Goal: Information Seeking & Learning: Learn about a topic

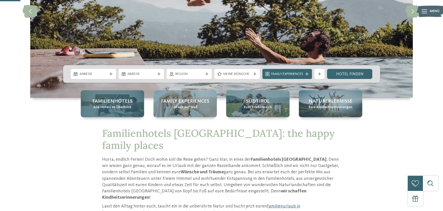
click at [124, 100] on span "Familienhotels" at bounding box center [112, 101] width 40 height 7
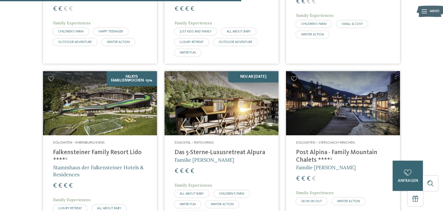
scroll to position [956, 0]
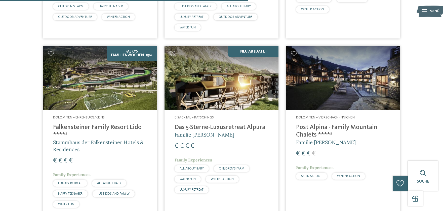
click at [338, 83] on img at bounding box center [343, 78] width 114 height 64
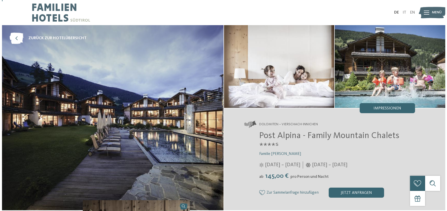
scroll to position [25, 0]
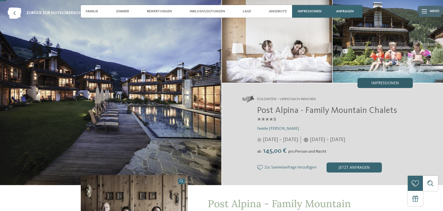
click at [390, 81] on div "Impressionen" at bounding box center [385, 83] width 55 height 10
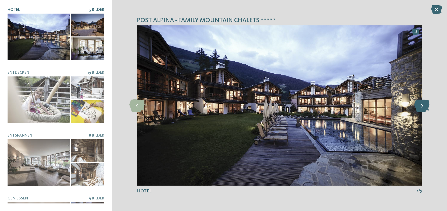
click at [421, 106] on icon at bounding box center [421, 105] width 15 height 13
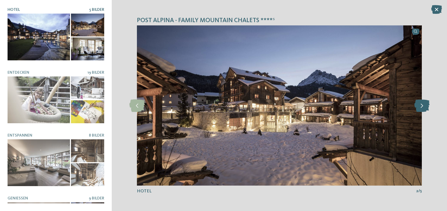
click at [421, 106] on icon at bounding box center [421, 105] width 15 height 13
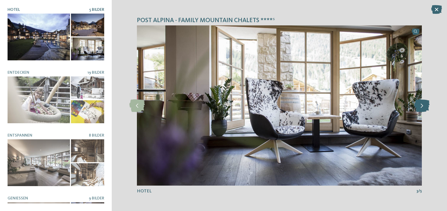
click at [421, 106] on icon at bounding box center [421, 105] width 15 height 13
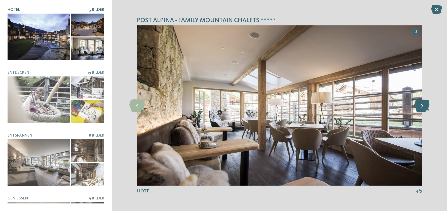
click at [421, 106] on icon at bounding box center [421, 105] width 15 height 13
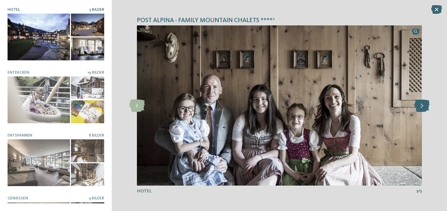
click at [421, 106] on icon at bounding box center [421, 105] width 15 height 13
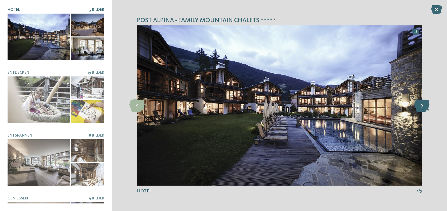
click at [421, 106] on icon at bounding box center [421, 105] width 15 height 13
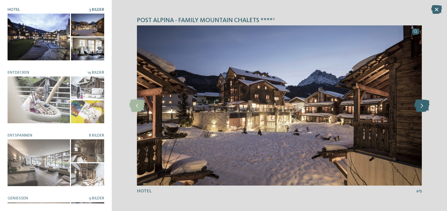
click at [421, 106] on icon at bounding box center [421, 105] width 15 height 13
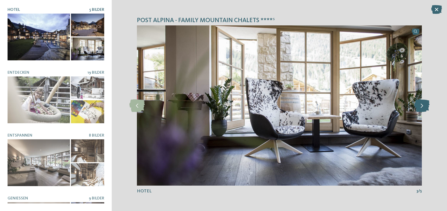
click at [421, 106] on icon at bounding box center [421, 105] width 15 height 13
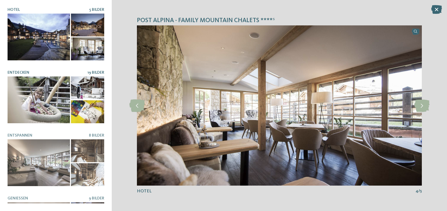
click at [72, 106] on div at bounding box center [87, 111] width 33 height 23
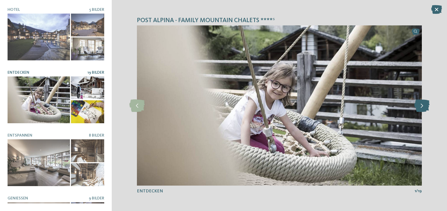
click at [422, 106] on icon at bounding box center [421, 105] width 15 height 13
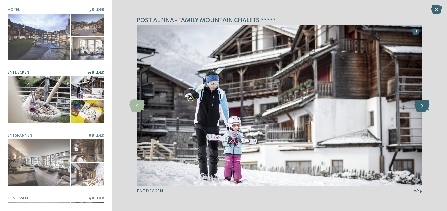
click at [422, 106] on icon at bounding box center [421, 105] width 15 height 13
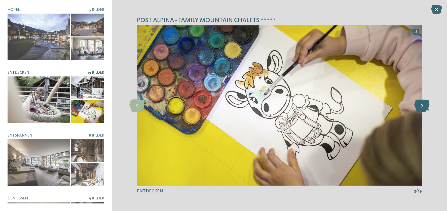
click at [422, 106] on icon at bounding box center [421, 105] width 15 height 13
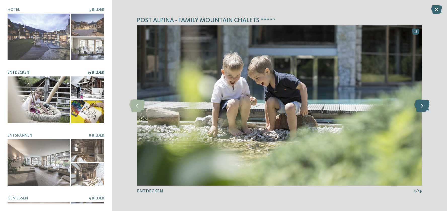
click at [422, 106] on icon at bounding box center [421, 105] width 15 height 13
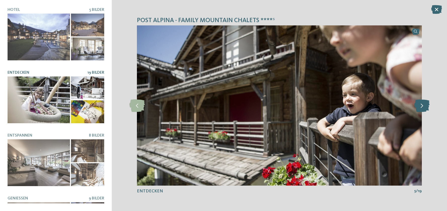
click at [422, 106] on icon at bounding box center [421, 105] width 15 height 13
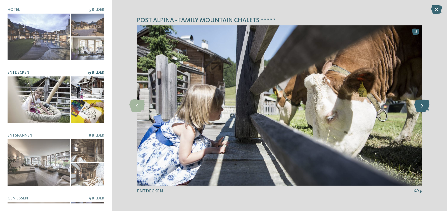
click at [422, 106] on icon at bounding box center [421, 105] width 15 height 13
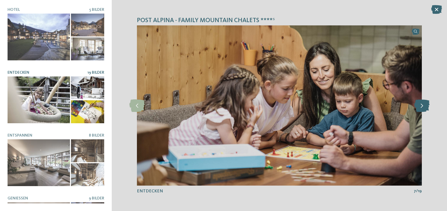
click at [422, 106] on icon at bounding box center [421, 105] width 15 height 13
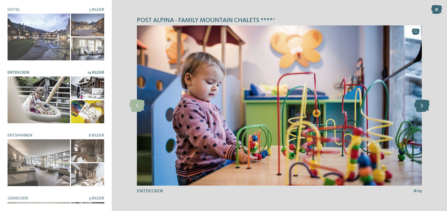
click at [422, 106] on icon at bounding box center [421, 105] width 15 height 13
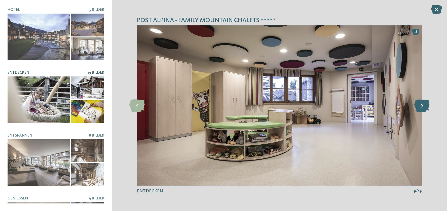
click at [422, 106] on icon at bounding box center [421, 105] width 15 height 13
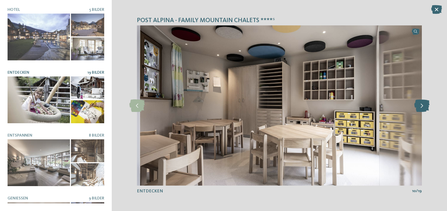
click at [422, 106] on icon at bounding box center [421, 105] width 15 height 13
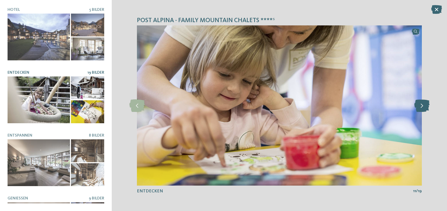
click at [422, 106] on icon at bounding box center [421, 105] width 15 height 13
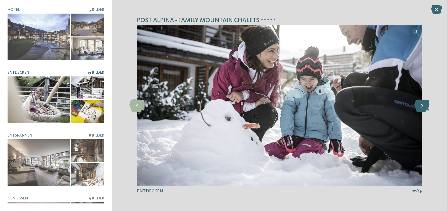
click at [422, 106] on icon at bounding box center [421, 105] width 15 height 13
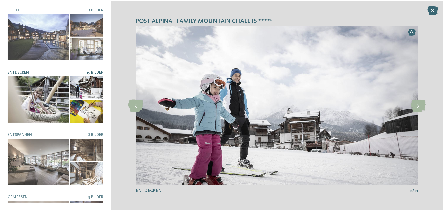
scroll to position [0, 0]
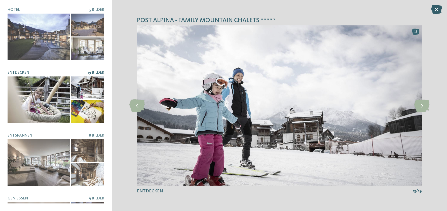
click at [434, 7] on icon at bounding box center [436, 9] width 11 height 9
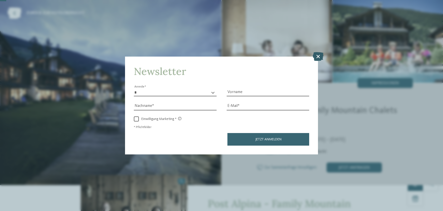
click at [318, 57] on icon at bounding box center [318, 56] width 11 height 9
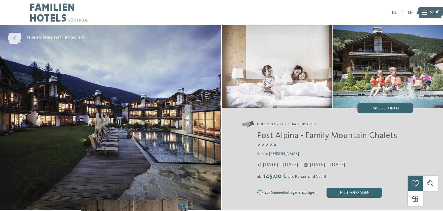
click at [50, 38] on span "zurück zur Hotelübersicht" at bounding box center [55, 38] width 58 height 6
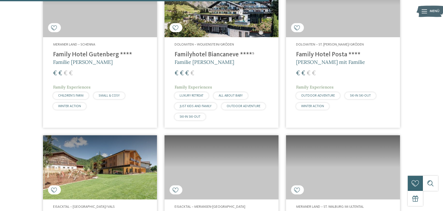
scroll to position [1057, 0]
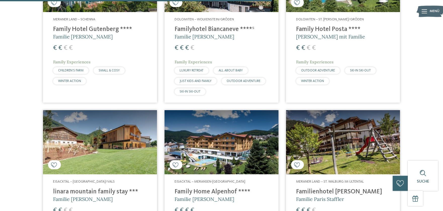
click at [207, 138] on img at bounding box center [222, 142] width 114 height 64
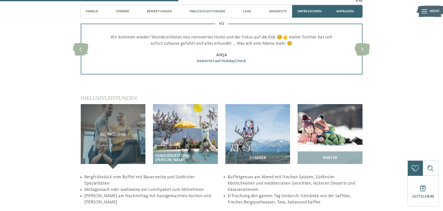
scroll to position [680, 0]
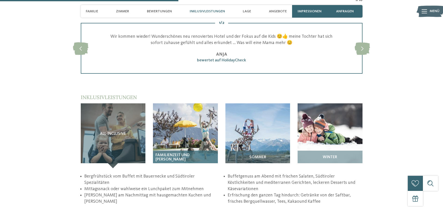
click at [181, 129] on img at bounding box center [185, 135] width 65 height 65
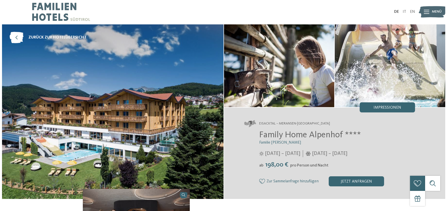
scroll to position [0, 0]
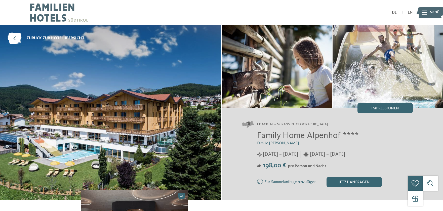
click at [425, 11] on icon at bounding box center [425, 13] width 6 height 4
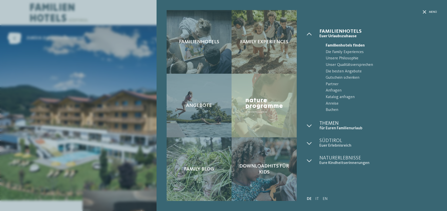
click at [331, 124] on span "Themen" at bounding box center [378, 123] width 118 height 5
click at [308, 125] on icon at bounding box center [309, 125] width 5 height 5
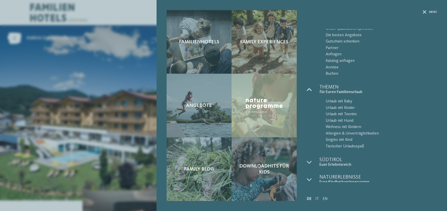
scroll to position [39, 0]
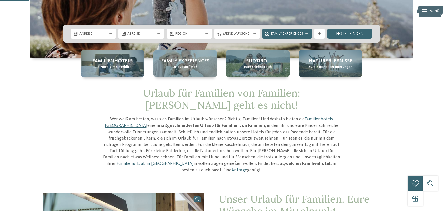
click at [423, 12] on icon at bounding box center [425, 11] width 6 height 4
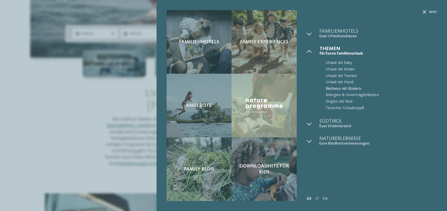
click at [332, 88] on span "Wellness mit Kindern" at bounding box center [381, 89] width 111 height 7
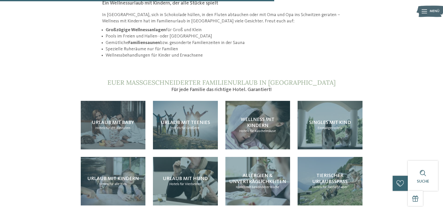
scroll to position [503, 0]
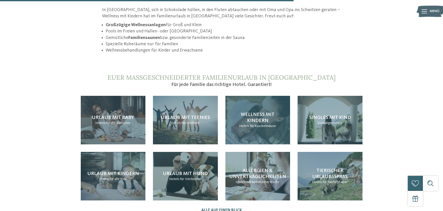
click at [267, 112] on span "Wellness mit Kindern" at bounding box center [258, 117] width 34 height 11
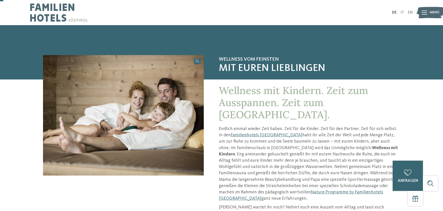
scroll to position [25, 0]
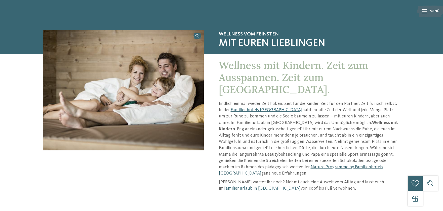
click at [296, 165] on link "Nature Programme by Familienhotels [GEOGRAPHIC_DATA]" at bounding box center [301, 170] width 164 height 11
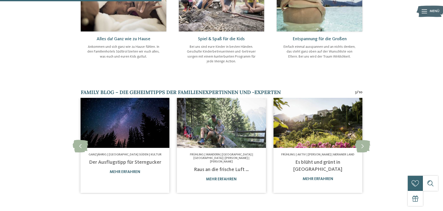
scroll to position [277, 0]
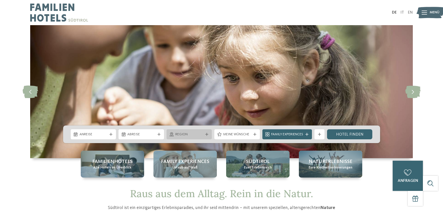
click at [206, 134] on icon at bounding box center [206, 134] width 3 height 3
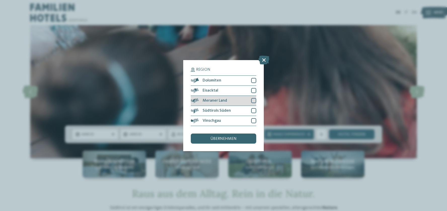
click at [253, 100] on div at bounding box center [253, 100] width 5 height 5
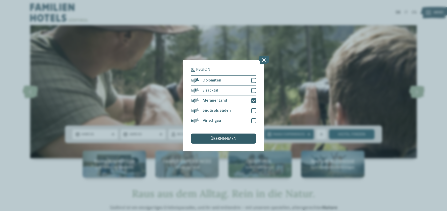
click at [234, 140] on span "übernehmen" at bounding box center [223, 139] width 26 height 4
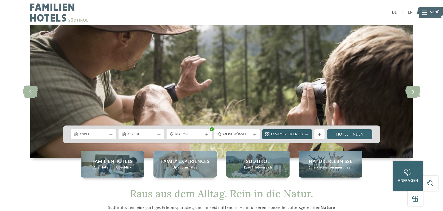
click at [308, 134] on icon at bounding box center [307, 134] width 3 height 3
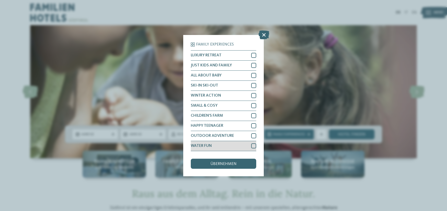
click at [252, 145] on div at bounding box center [253, 145] width 5 height 5
click at [233, 162] on span "übernehmen" at bounding box center [223, 164] width 26 height 4
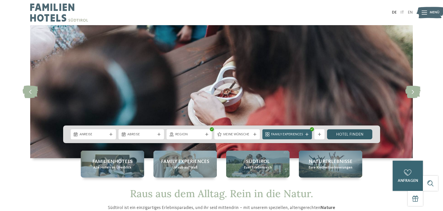
click at [343, 133] on link "Hotel finden" at bounding box center [350, 134] width 46 height 10
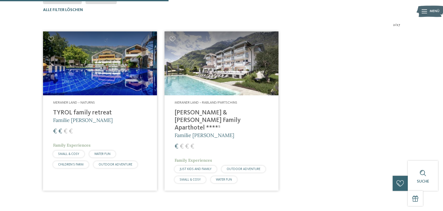
click at [90, 111] on h4 "TYROL family retreat" at bounding box center [100, 113] width 94 height 8
click at [202, 78] on img at bounding box center [222, 63] width 114 height 64
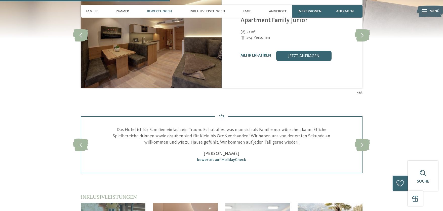
scroll to position [654, 0]
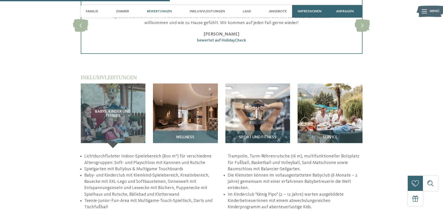
click at [165, 107] on img at bounding box center [185, 116] width 65 height 65
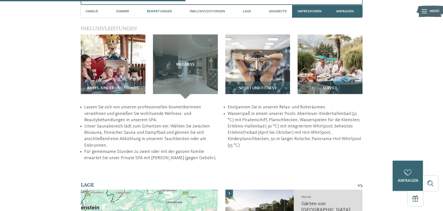
scroll to position [680, 0]
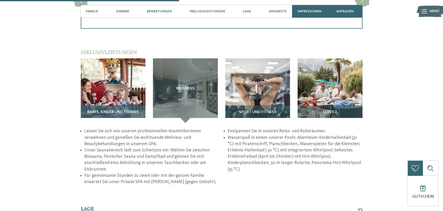
click at [117, 107] on div "Babys, Kinder und Teenies" at bounding box center [113, 114] width 65 height 18
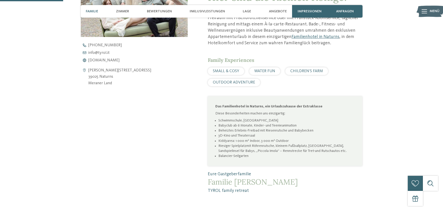
scroll to position [227, 0]
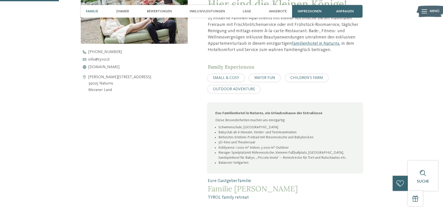
click at [267, 77] on span "WATER FUN" at bounding box center [264, 78] width 21 height 4
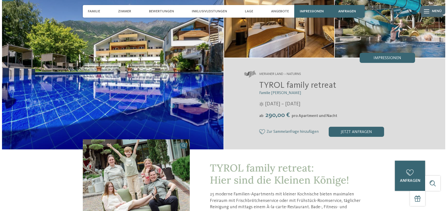
scroll to position [25, 0]
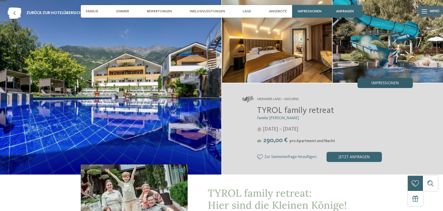
click at [386, 82] on span "Impressionen" at bounding box center [385, 83] width 28 height 4
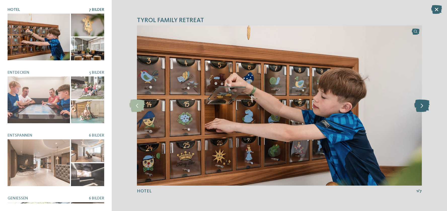
click at [418, 105] on icon at bounding box center [421, 105] width 15 height 13
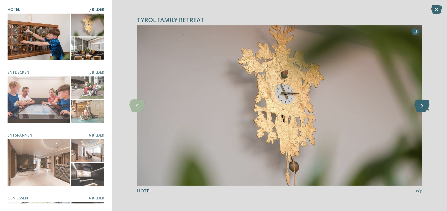
click at [418, 105] on icon at bounding box center [421, 105] width 15 height 13
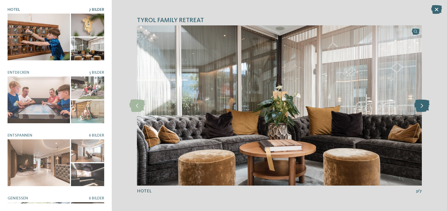
click at [418, 105] on icon at bounding box center [421, 105] width 15 height 13
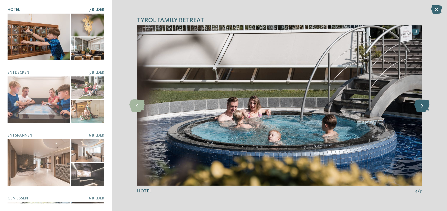
click at [418, 105] on icon at bounding box center [421, 105] width 15 height 13
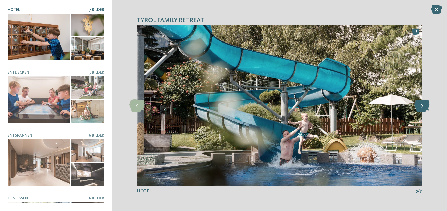
click at [418, 105] on icon at bounding box center [421, 105] width 15 height 13
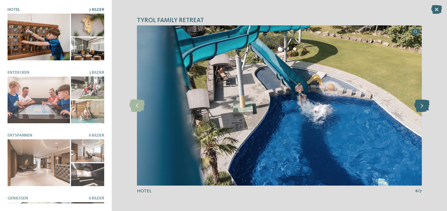
click at [418, 105] on icon at bounding box center [421, 105] width 15 height 13
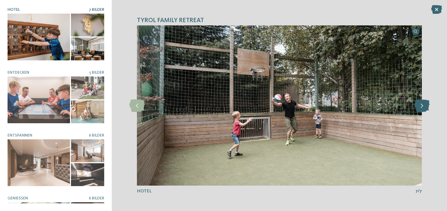
click at [418, 104] on icon at bounding box center [421, 105] width 15 height 13
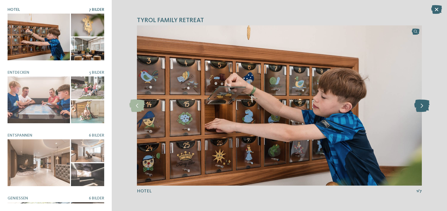
click at [418, 104] on icon at bounding box center [421, 105] width 15 height 13
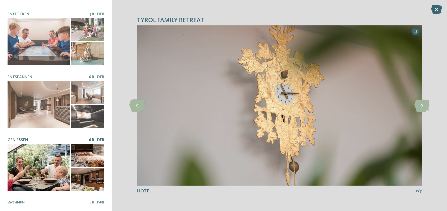
scroll to position [52, 0]
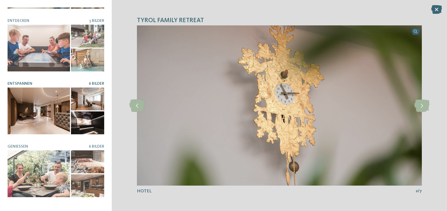
click at [62, 102] on div at bounding box center [39, 111] width 62 height 47
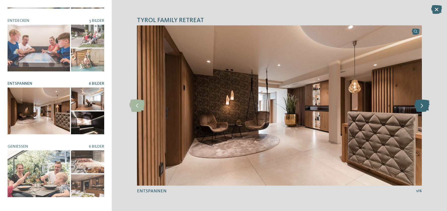
click at [419, 104] on icon at bounding box center [421, 105] width 15 height 13
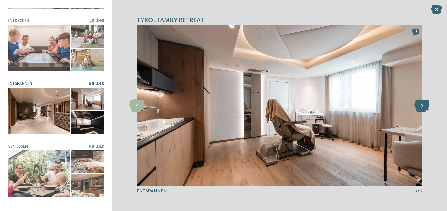
click at [419, 104] on icon at bounding box center [421, 105] width 15 height 13
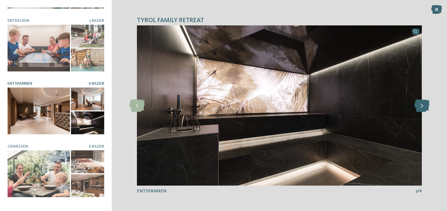
click at [419, 104] on icon at bounding box center [421, 105] width 15 height 13
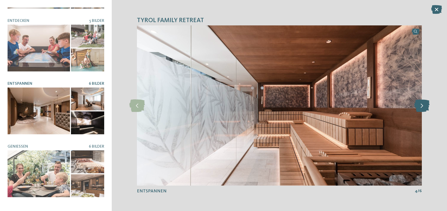
click at [419, 104] on icon at bounding box center [421, 105] width 15 height 13
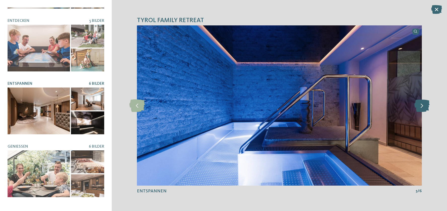
click at [419, 104] on icon at bounding box center [421, 105] width 15 height 13
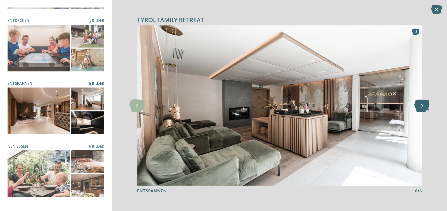
click at [419, 104] on icon at bounding box center [421, 105] width 15 height 13
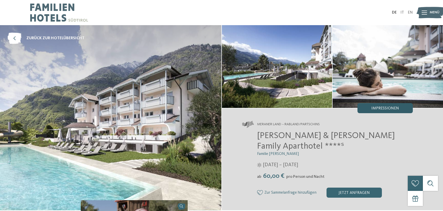
click at [391, 106] on span "Impressionen" at bounding box center [385, 108] width 28 height 4
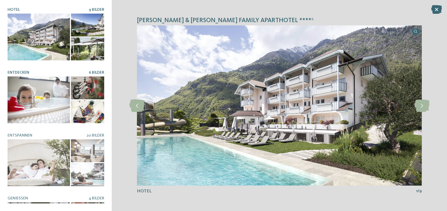
click at [45, 95] on div at bounding box center [39, 100] width 62 height 47
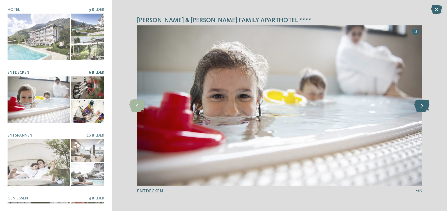
click at [420, 102] on icon at bounding box center [421, 105] width 15 height 13
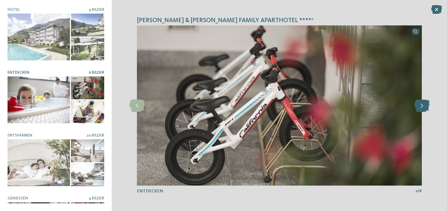
click at [420, 102] on icon at bounding box center [421, 105] width 15 height 13
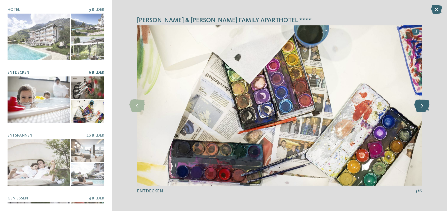
click at [420, 102] on icon at bounding box center [421, 105] width 15 height 13
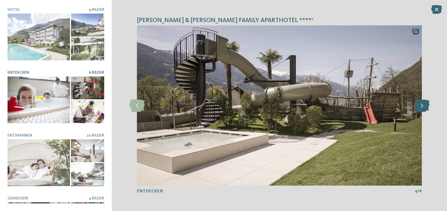
click at [420, 102] on icon at bounding box center [421, 105] width 15 height 13
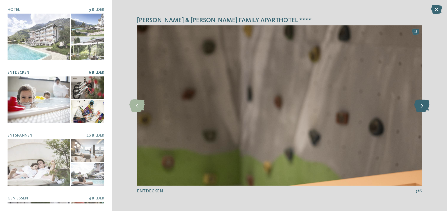
click at [420, 102] on icon at bounding box center [421, 105] width 15 height 13
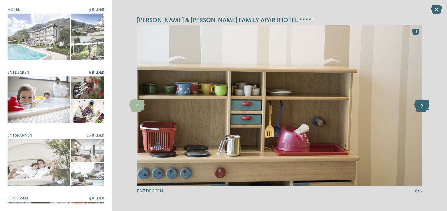
click at [420, 102] on icon at bounding box center [421, 105] width 15 height 13
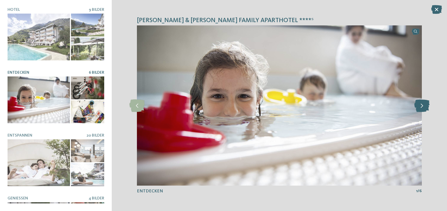
click at [420, 102] on icon at bounding box center [421, 105] width 15 height 13
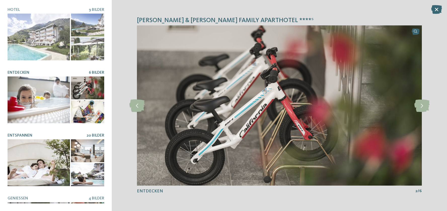
click at [72, 157] on div at bounding box center [87, 150] width 33 height 23
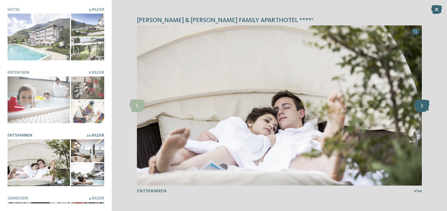
click at [422, 104] on icon at bounding box center [421, 105] width 15 height 13
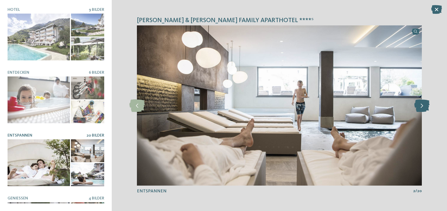
click at [422, 104] on icon at bounding box center [421, 105] width 15 height 13
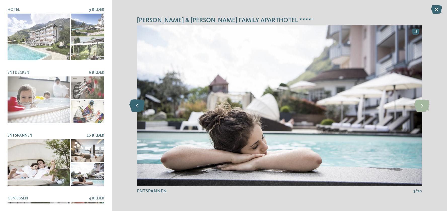
click at [135, 104] on icon at bounding box center [136, 105] width 15 height 13
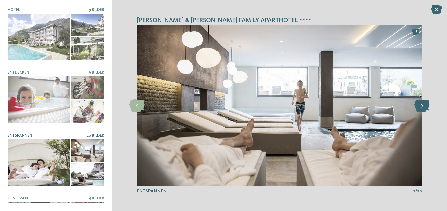
click at [421, 104] on icon at bounding box center [421, 105] width 15 height 13
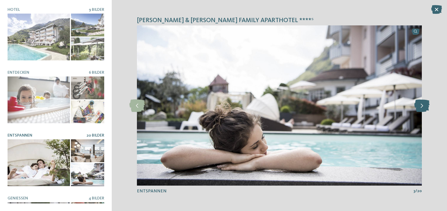
click at [421, 104] on icon at bounding box center [421, 105] width 15 height 13
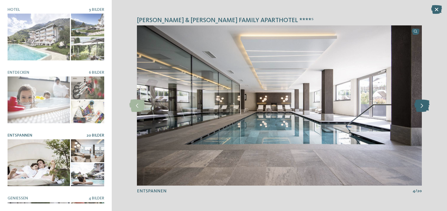
click at [421, 103] on icon at bounding box center [421, 105] width 15 height 13
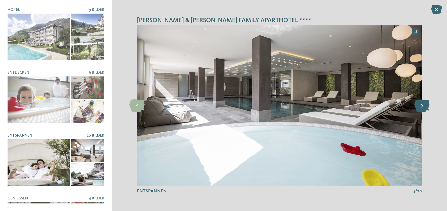
click at [421, 103] on icon at bounding box center [421, 105] width 15 height 13
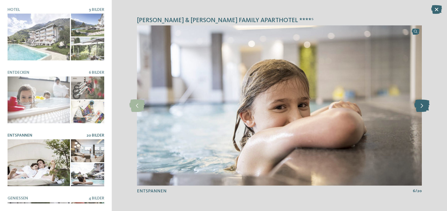
click at [421, 103] on icon at bounding box center [421, 105] width 15 height 13
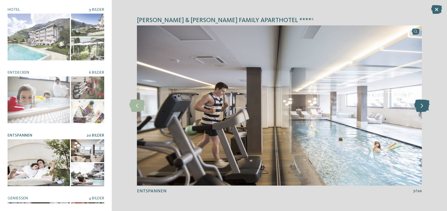
click at [421, 103] on icon at bounding box center [421, 105] width 15 height 13
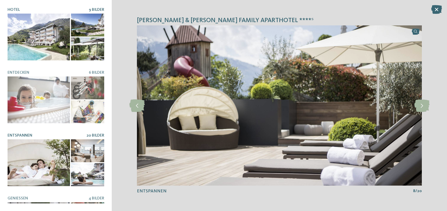
click at [86, 38] on div at bounding box center [87, 49] width 33 height 23
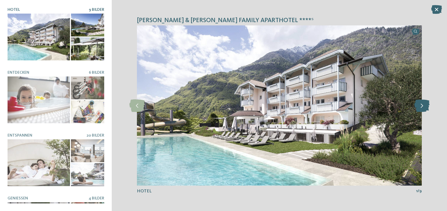
click at [420, 104] on icon at bounding box center [421, 105] width 15 height 13
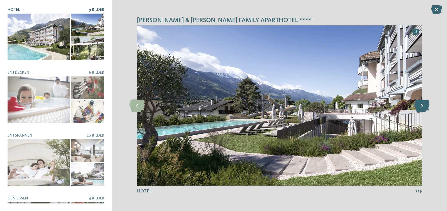
click at [420, 104] on icon at bounding box center [421, 105] width 15 height 13
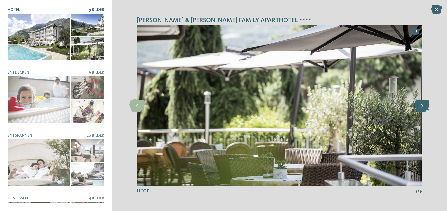
click at [420, 103] on icon at bounding box center [421, 105] width 15 height 13
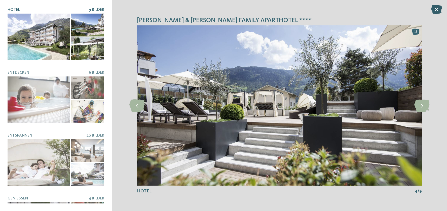
click at [435, 9] on icon at bounding box center [436, 9] width 11 height 9
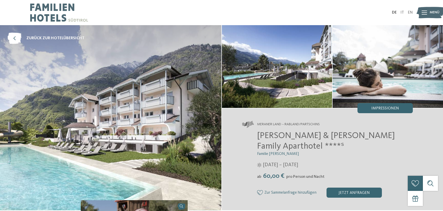
click at [426, 10] on div at bounding box center [425, 12] width 6 height 13
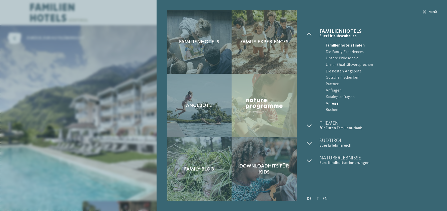
click at [331, 103] on span "Anreise" at bounding box center [381, 104] width 111 height 7
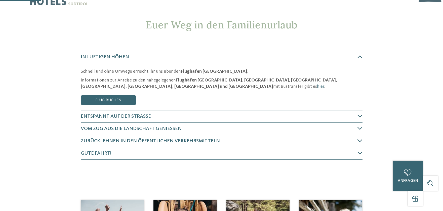
scroll to position [25, 0]
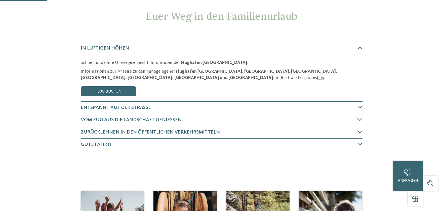
click at [259, 107] on h4 "Entspannt auf der Straße" at bounding box center [219, 107] width 277 height 7
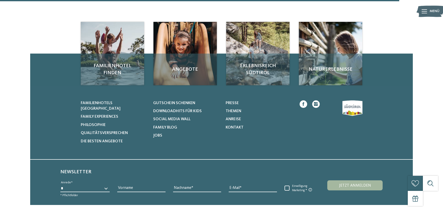
scroll to position [252, 0]
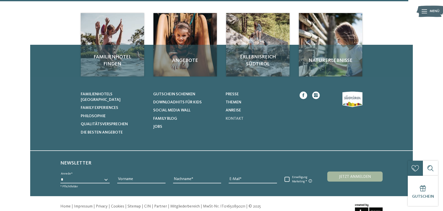
click at [241, 117] on span "Kontakt" at bounding box center [235, 119] width 18 height 4
